Goal: Task Accomplishment & Management: Use online tool/utility

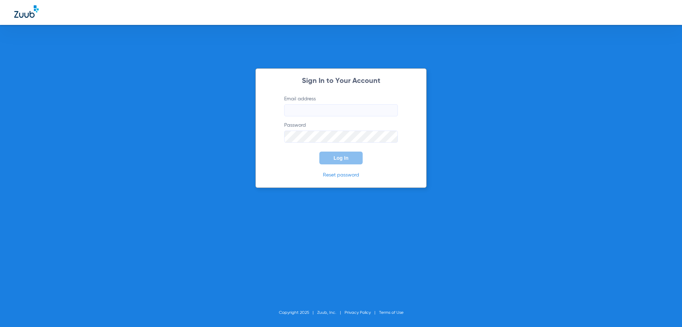
click at [332, 113] on input "Email address" at bounding box center [341, 110] width 114 height 12
type input "[EMAIL_ADDRESS][DOMAIN_NAME]"
click at [319, 151] on button "Log In" at bounding box center [340, 157] width 43 height 13
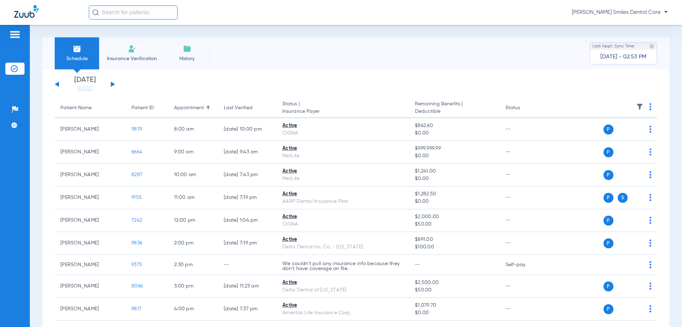
click at [112, 85] on button at bounding box center [113, 83] width 4 height 5
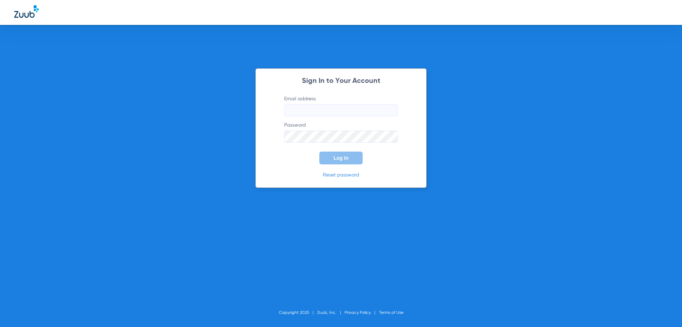
click at [347, 109] on input "Email address" at bounding box center [341, 110] width 114 height 12
type input "[EMAIL_ADDRESS][DOMAIN_NAME]"
click at [319, 151] on button "Log In" at bounding box center [340, 157] width 43 height 13
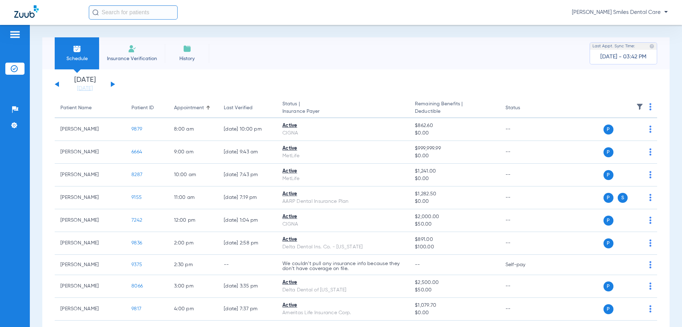
click at [112, 82] on button at bounding box center [113, 83] width 4 height 5
